Goal: Information Seeking & Learning: Learn about a topic

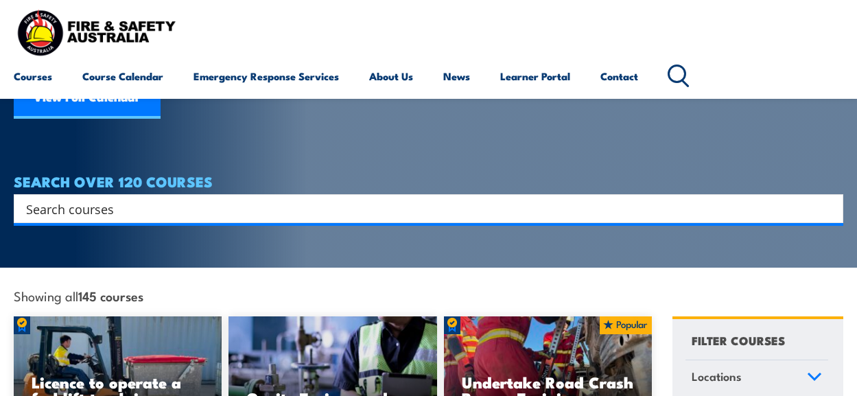
scroll to position [206, 0]
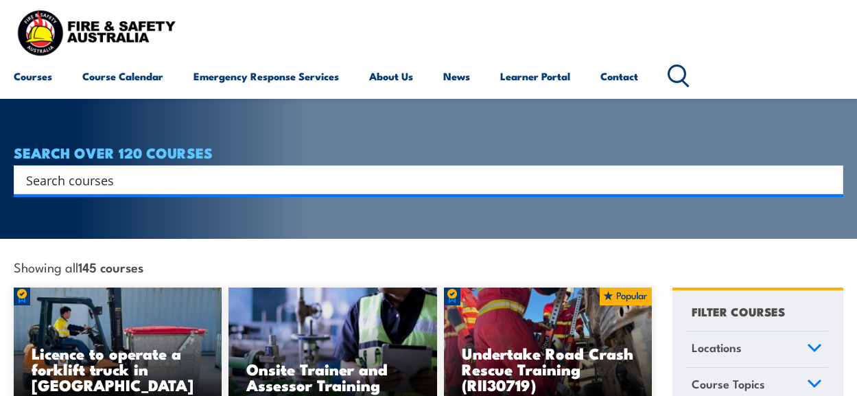
click at [140, 146] on h4 "SEARCH OVER 120 COURSES" at bounding box center [429, 152] width 830 height 15
click at [137, 170] on input "Search input" at bounding box center [419, 180] width 787 height 21
type input "rtw"
